Goal: Complete application form

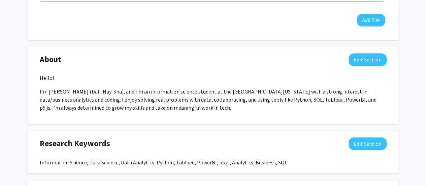
scroll to position [314, 0]
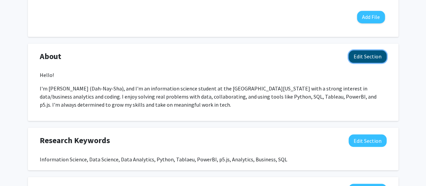
click at [375, 62] on button "Edit Section" at bounding box center [368, 56] width 38 height 12
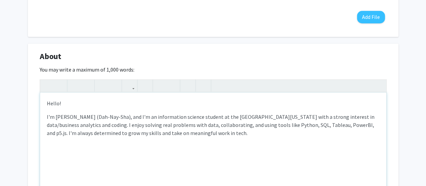
click at [257, 125] on p "I'm Danieshia (Dah-Nay-Sha), and I'm an information science student at the Univ…" at bounding box center [213, 124] width 333 height 24
type textarea "<p>Hello!</p><p>I'm Danieshia (Dah-Nay-Sha), and I'm an information science stu…"
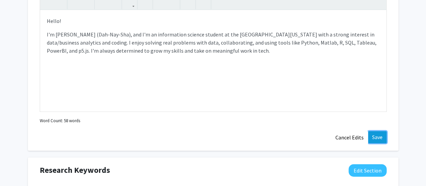
click at [383, 132] on button "Save" at bounding box center [377, 137] width 19 height 12
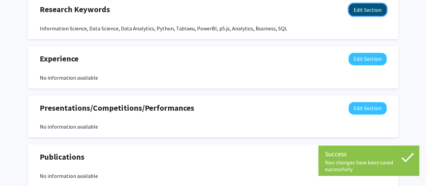
click at [364, 9] on button "Edit Section" at bounding box center [368, 9] width 38 height 12
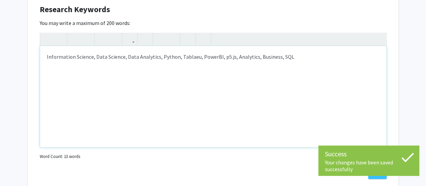
click at [305, 53] on div "Information Science, Data Science, Data Analytics, Python, Tablaeu, PowerBI, p5…" at bounding box center [213, 96] width 346 height 101
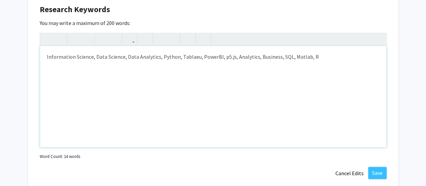
type textarea "Information Science, Data Science, Data Analytics, Python, Tablaeu, PowerBI, p5…"
click at [387, 172] on div "Research Keywords Edit Section You may write a maximum of 200 words: Informatio…" at bounding box center [213, 91] width 371 height 189
click at [377, 170] on button "Save" at bounding box center [377, 172] width 19 height 12
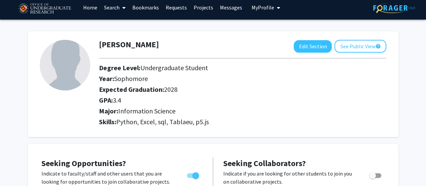
scroll to position [0, 0]
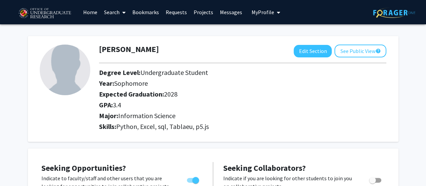
click at [146, 13] on link "Bookmarks" at bounding box center [145, 12] width 33 height 24
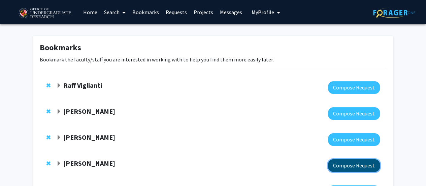
click at [339, 170] on button "Compose Request" at bounding box center [354, 165] width 52 height 12
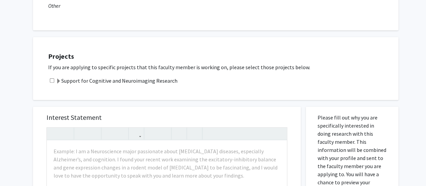
scroll to position [88, 0]
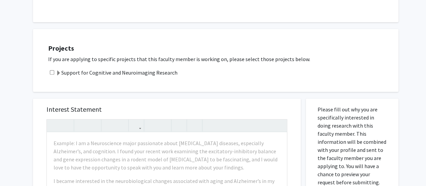
click at [53, 73] on input "checkbox" at bounding box center [52, 72] width 4 height 4
checkbox input "true"
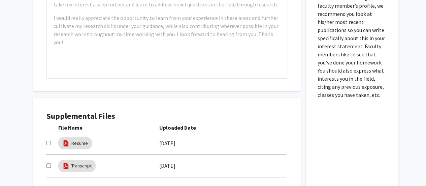
scroll to position [322, 0]
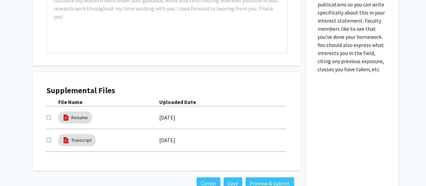
click at [47, 114] on div at bounding box center [52, 117] width 12 height 8
click at [49, 143] on div "Transcript 10/02/2025" at bounding box center [166, 139] width 241 height 15
click at [49, 140] on input "checkbox" at bounding box center [48, 139] width 4 height 4
checkbox input "true"
click at [46, 116] on div "Supplemental Files File Name Uploaded Date Resume 10/02/2025 Transcript 10/02/2…" at bounding box center [167, 121] width 254 height 85
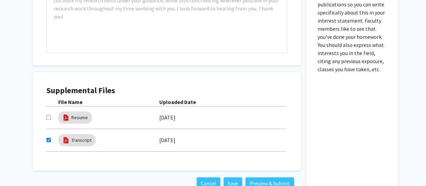
click at [48, 117] on input "checkbox" at bounding box center [48, 117] width 4 height 4
checkbox input "true"
click at [307, 126] on div "Please fill out why you are specifically interested in doing research with this…" at bounding box center [352, 29] width 93 height 331
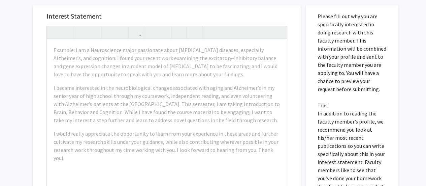
scroll to position [195, 0]
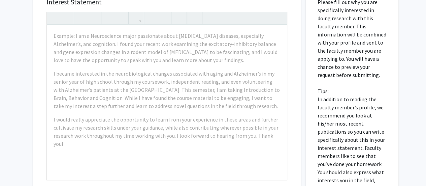
click at [17, 42] on div "All Requests Request for Jeremy Purcell Request for Jeremy Purcell Departments:…" at bounding box center [213, 83] width 426 height 509
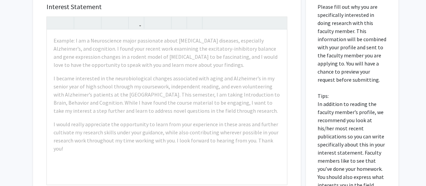
scroll to position [47, 0]
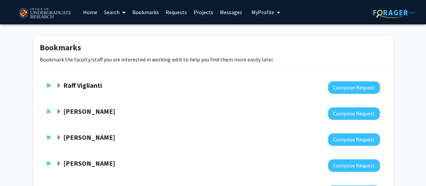
click at [58, 164] on span "Expand Jeremy Purcell Bookmark" at bounding box center [58, 163] width 5 height 5
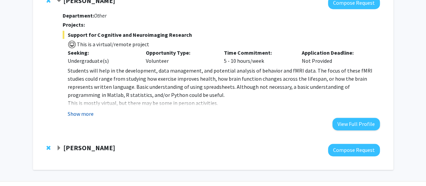
click at [85, 114] on button "Show more" at bounding box center [81, 113] width 26 height 8
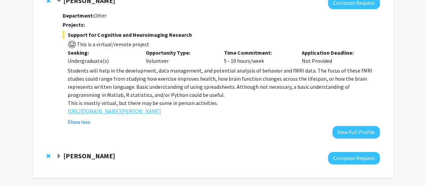
click at [151, 110] on link "[URL][DOMAIN_NAME][PERSON_NAME]" at bounding box center [114, 111] width 93 height 8
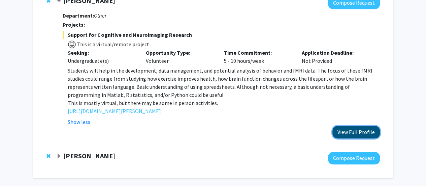
click at [353, 130] on button "View Full Profile" at bounding box center [355, 132] width 47 height 12
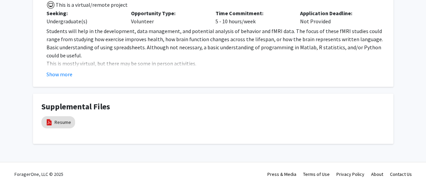
scroll to position [131, 0]
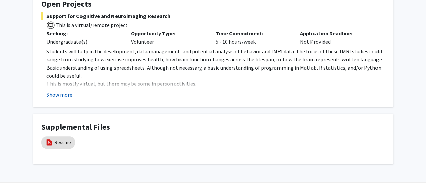
click at [69, 92] on button "Show more" at bounding box center [59, 94] width 26 height 8
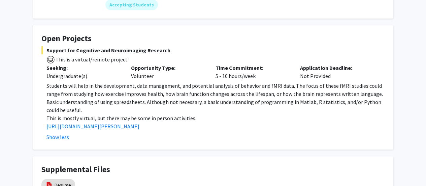
scroll to position [76, 0]
